Goal: Transaction & Acquisition: Purchase product/service

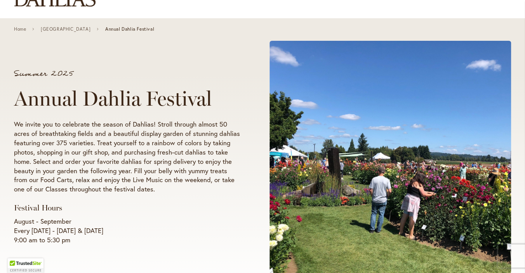
scroll to position [41, 0]
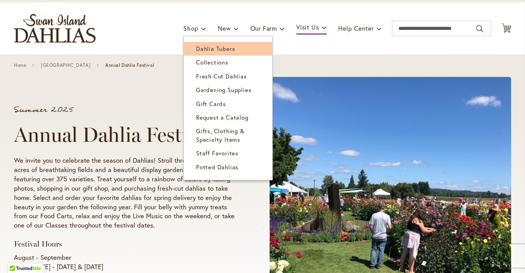
click at [212, 46] on span "Dahlia Tubers" at bounding box center [215, 49] width 39 height 8
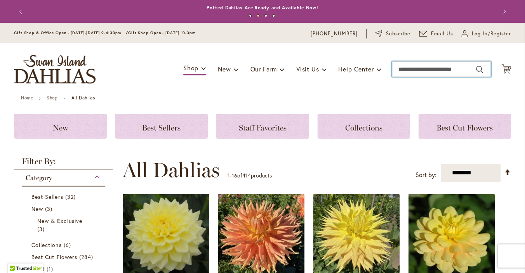
click at [418, 67] on input "Search" at bounding box center [441, 69] width 99 height 16
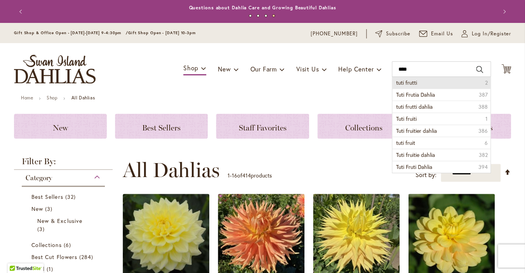
click at [413, 82] on span "tuti frutti" at bounding box center [406, 82] width 21 height 7
type input "**********"
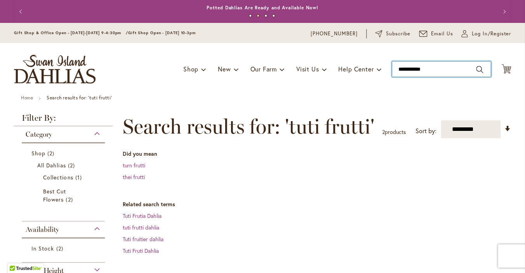
drag, startPoint x: 456, startPoint y: 70, endPoint x: 383, endPoint y: 79, distance: 73.2
click at [392, 77] on input "**********" at bounding box center [441, 69] width 99 height 16
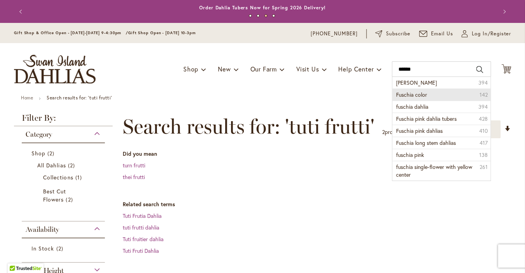
drag, startPoint x: 402, startPoint y: 96, endPoint x: 406, endPoint y: 93, distance: 4.5
click at [402, 95] on span "Fuschia color" at bounding box center [411, 94] width 31 height 7
type input "**********"
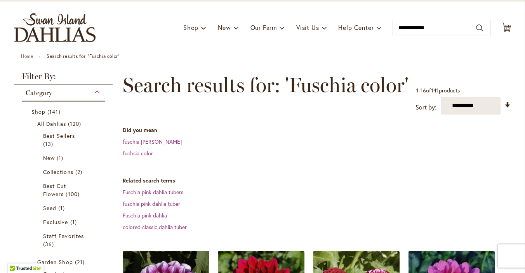
scroll to position [41, 0]
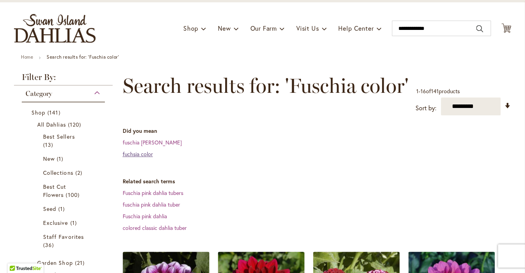
click at [143, 151] on link "fuchsia color" at bounding box center [137, 153] width 30 height 7
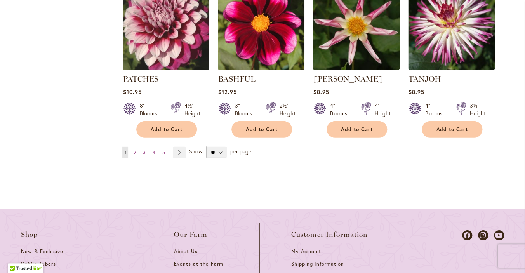
scroll to position [779, 0]
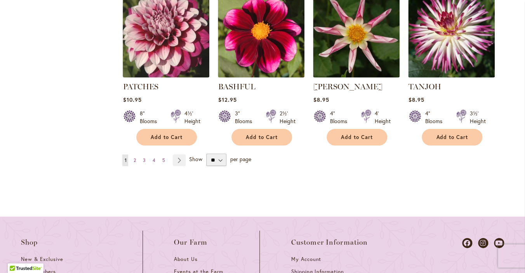
click at [186, 158] on ul "You're currently reading page 1 Page 2 Page 3 Page 4 Page 5 Page Next" at bounding box center [155, 161] width 66 height 12
click at [181, 158] on link "Page Next" at bounding box center [179, 161] width 13 height 12
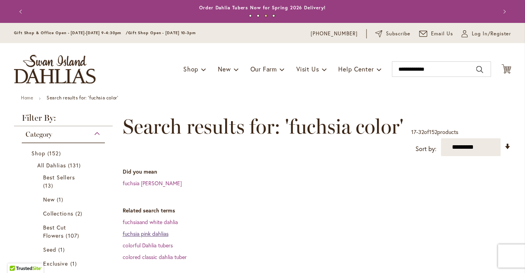
click at [146, 234] on link "fuchsia pink dahlias" at bounding box center [145, 233] width 46 height 7
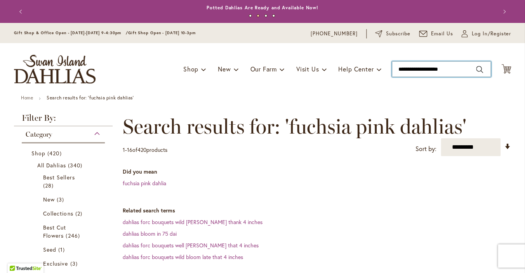
type input "**********"
drag, startPoint x: 467, startPoint y: 71, endPoint x: 253, endPoint y: 51, distance: 214.9
click at [392, 76] on input "**********" at bounding box center [441, 69] width 99 height 16
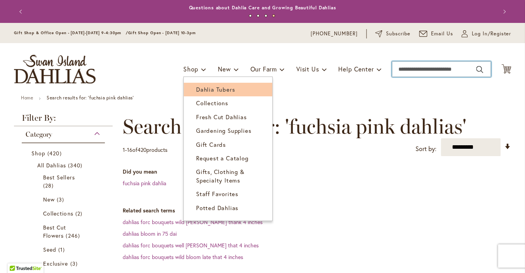
click at [212, 90] on span "Dahlia Tubers" at bounding box center [215, 89] width 39 height 8
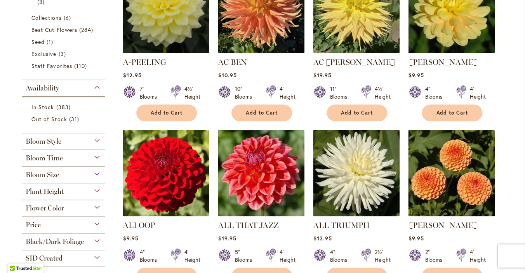
scroll to position [246, 0]
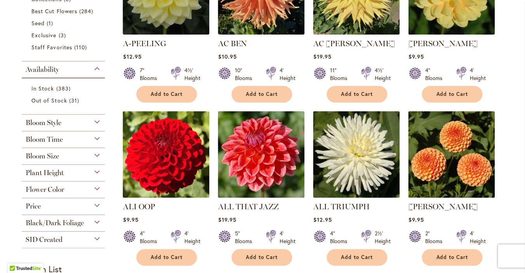
click at [78, 121] on div "Bloom Style" at bounding box center [63, 121] width 83 height 12
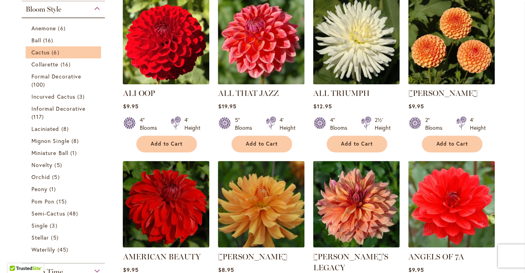
scroll to position [318, 0]
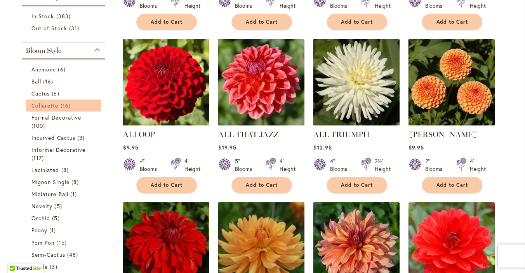
click at [61, 104] on span "16 items" at bounding box center [67, 105] width 12 height 8
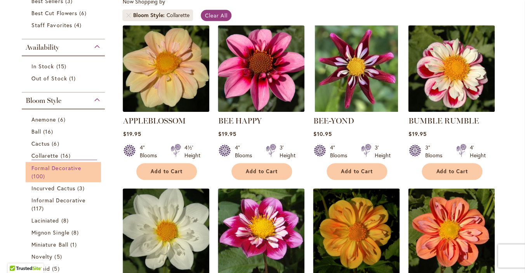
scroll to position [164, 0]
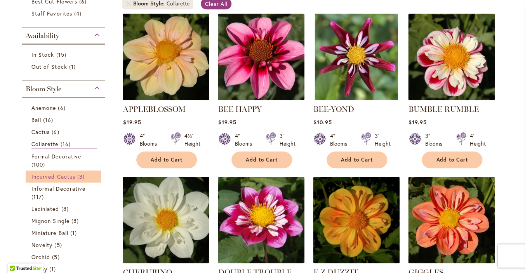
click at [78, 179] on span "3 items" at bounding box center [81, 176] width 9 height 8
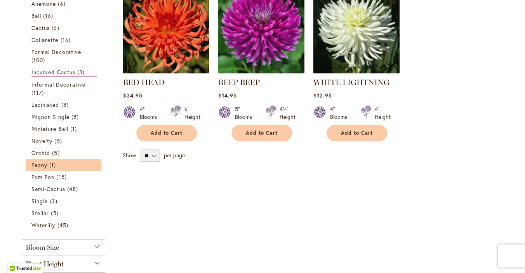
scroll to position [205, 0]
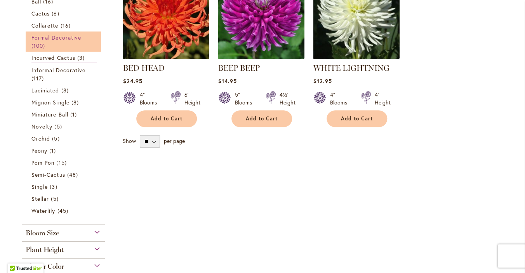
click at [58, 37] on span "Formal Decorative" at bounding box center [56, 37] width 50 height 7
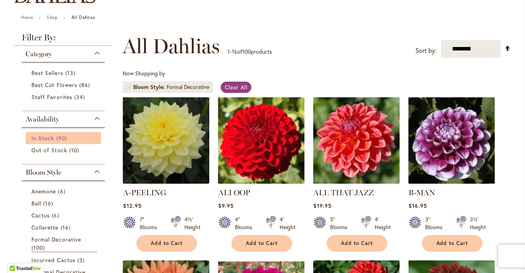
scroll to position [82, 0]
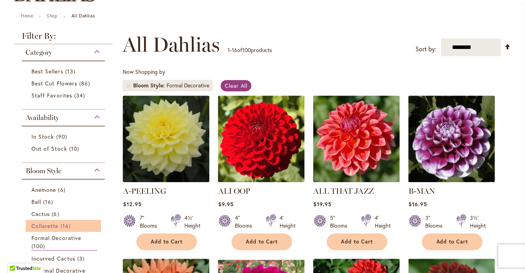
click at [57, 224] on span "Collarette" at bounding box center [44, 225] width 27 height 7
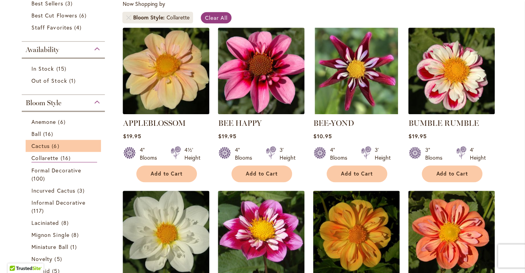
scroll to position [164, 0]
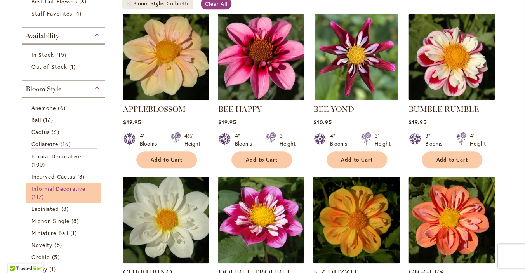
click at [66, 188] on span "Informal Decorative" at bounding box center [58, 188] width 54 height 7
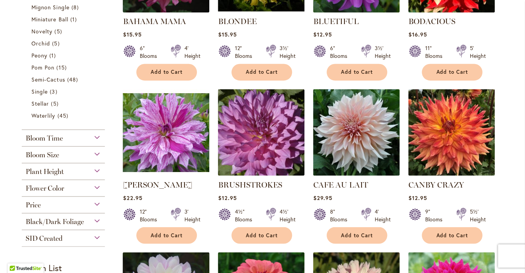
scroll to position [369, 0]
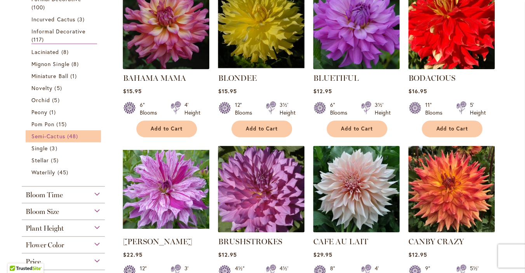
click at [37, 132] on span "Semi-Cactus" at bounding box center [48, 135] width 34 height 7
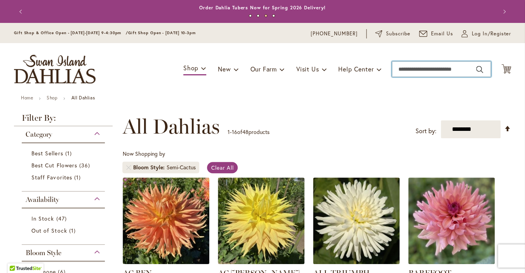
click at [427, 69] on input "Search" at bounding box center [441, 69] width 99 height 16
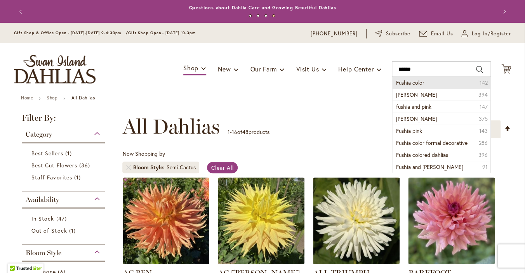
click at [424, 82] on span "Fushia color" at bounding box center [410, 82] width 28 height 7
type input "**********"
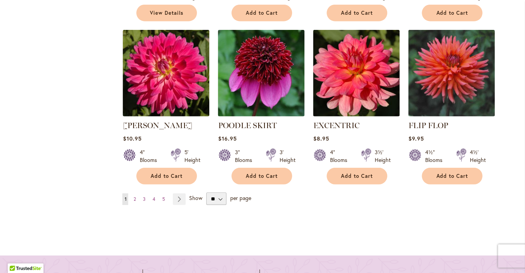
scroll to position [779, 0]
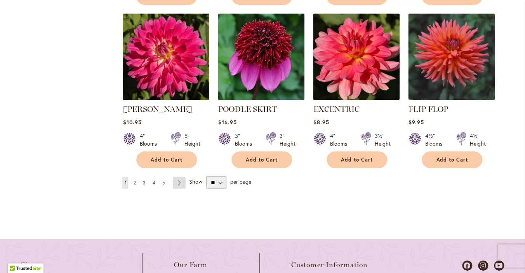
click at [180, 177] on link "Page Next" at bounding box center [179, 183] width 13 height 12
